Goal: Obtain resource: Download file/media

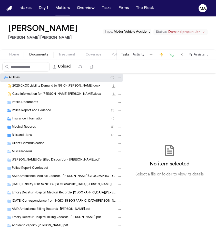
click at [32, 115] on div "Insurance Information ( 1 )" at bounding box center [61, 119] width 123 height 8
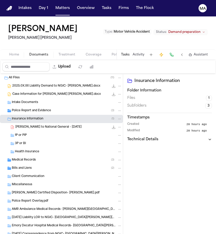
click at [33, 115] on div "Insurance Information ( 1 )" at bounding box center [61, 119] width 123 height 8
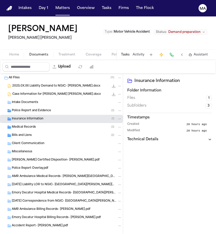
click at [31, 107] on div "Police Report and Evidence ( 3 )" at bounding box center [61, 111] width 123 height 8
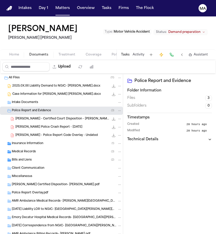
click at [31, 115] on div "[PERSON_NAME] - Certified Court Disposition - [PERSON_NAME] - [DATE] 131.3 KB •…" at bounding box center [61, 119] width 123 height 8
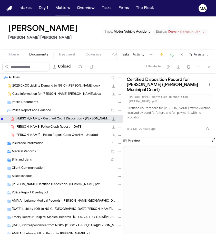
click at [39, 131] on div "[PERSON_NAME] - Police Report Code Overlay - Undated 476.1 KB • PDF" at bounding box center [61, 135] width 123 height 8
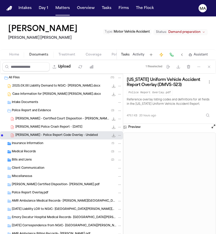
click at [35, 125] on span "[PERSON_NAME] Police Crash Report - [DATE]" at bounding box center [48, 127] width 67 height 4
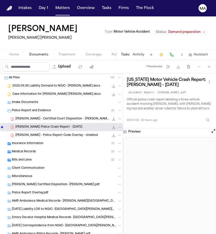
click at [111, 125] on button "File: N. Varghese - Chamblee Police Crash Report - 11.24.23" at bounding box center [113, 127] width 5 height 5
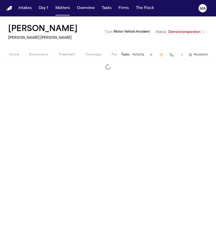
click at [164, 53] on span "Demand" at bounding box center [171, 55] width 14 height 4
select select "**********"
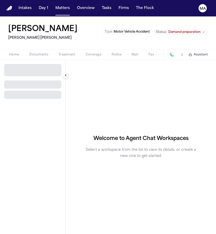
click at [188, 53] on span "Workspaces" at bounding box center [198, 55] width 20 height 4
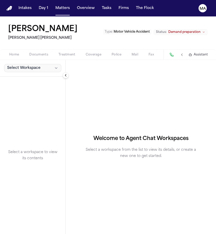
click at [21, 65] on span "Select Workspace" at bounding box center [23, 67] width 33 height 5
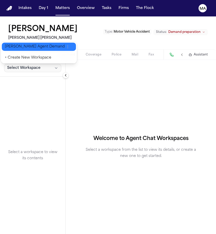
click at [20, 45] on span "[PERSON_NAME] Agent Demand" at bounding box center [35, 46] width 60 height 5
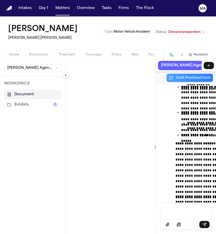
scroll to position [5875, 0]
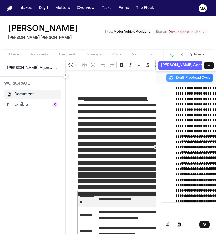
click at [167, 218] on div "Message input" at bounding box center [186, 210] width 45 height 15
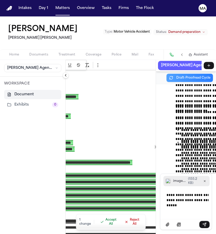
scroll to position [0, 70]
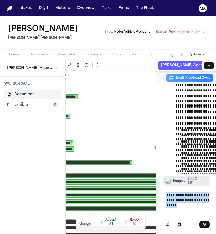
drag, startPoint x: 171, startPoint y: 213, endPoint x: 119, endPoint y: 200, distance: 53.9
click at [121, 201] on div "**********" at bounding box center [141, 147] width 150 height 174
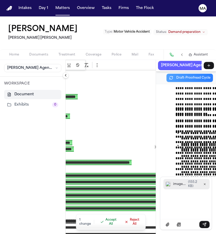
click at [97, 222] on button "Accept All" at bounding box center [108, 221] width 22 height 11
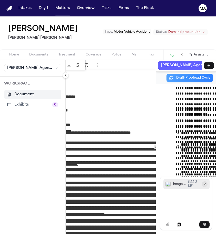
click at [203, 186] on icon "Remove image.png" at bounding box center [204, 184] width 3 height 3
click at [171, 214] on div "Message input" at bounding box center [186, 204] width 45 height 28
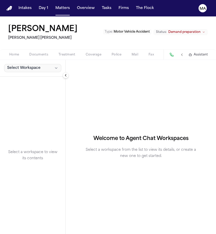
click at [25, 64] on button "Select Workspace" at bounding box center [32, 68] width 57 height 8
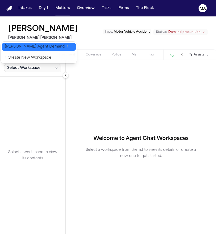
click at [23, 46] on span "[PERSON_NAME] Agent Demand" at bounding box center [35, 46] width 60 height 5
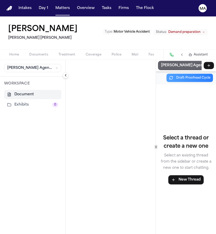
click at [162, 61] on button "[PERSON_NAME] Agent Thread" at bounding box center [194, 65] width 72 height 9
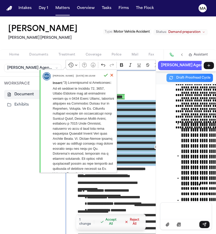
drag, startPoint x: 51, startPoint y: 69, endPoint x: 111, endPoint y: 89, distance: 63.4
click at [111, 89] on body "**********" at bounding box center [108, 117] width 216 height 234
copy div "**********"
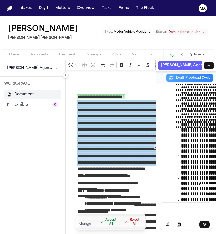
click at [97, 222] on button "Accept All" at bounding box center [108, 221] width 22 height 11
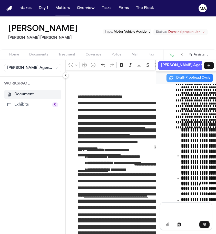
click at [84, 126] on strong "**********" at bounding box center [112, 128] width 68 height 4
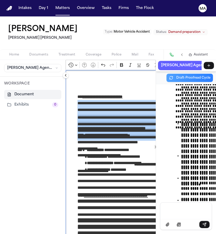
drag, startPoint x: 112, startPoint y: 92, endPoint x: 49, endPoint y: 69, distance: 66.7
copy div "**********"
click at [29, 53] on span "Documents" at bounding box center [38, 55] width 19 height 4
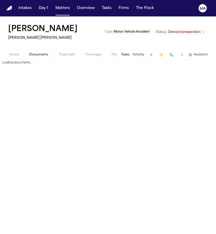
click at [29, 53] on span "Documents" at bounding box center [38, 55] width 19 height 4
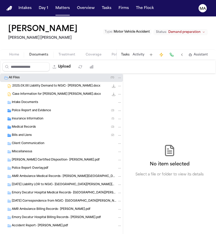
click at [28, 109] on span "Police Report and Evidence" at bounding box center [31, 111] width 39 height 4
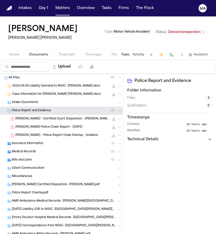
click at [45, 125] on span "[PERSON_NAME] Police Crash Report - [DATE]" at bounding box center [48, 127] width 67 height 4
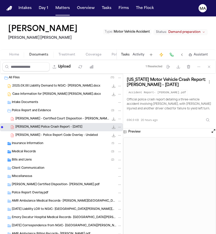
click at [112, 125] on icon "File: N. Varghese - Chamblee Police Crash Report - 11.24.23" at bounding box center [114, 127] width 4 height 4
click at [31, 90] on div "Case Information for Blaska Holm.docx 22.9 KB • DOCX" at bounding box center [61, 94] width 123 height 8
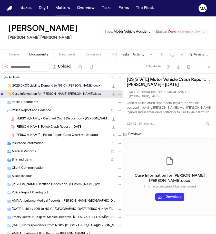
click at [66, 90] on div "Case Information for Blaska Holm.docx 22.9 KB • DOCX" at bounding box center [61, 94] width 123 height 8
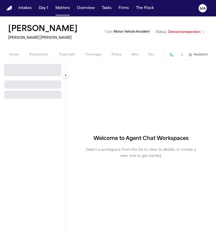
click at [183, 52] on button "Workspaces" at bounding box center [198, 55] width 30 height 6
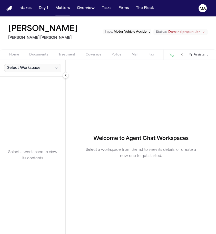
click at [22, 65] on span "Select Workspace" at bounding box center [23, 67] width 33 height 5
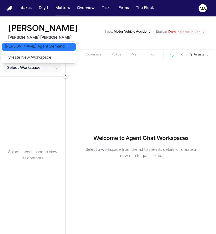
click at [20, 45] on span "[PERSON_NAME] Agent Demand" at bounding box center [35, 46] width 60 height 5
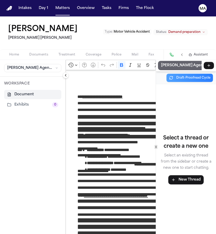
click at [158, 61] on button "[PERSON_NAME] Agent Thread" at bounding box center [194, 65] width 72 height 9
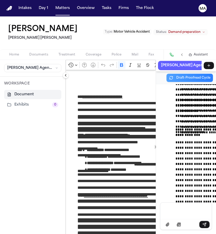
scroll to position [5940, 0]
